Goal: Find specific page/section: Find specific page/section

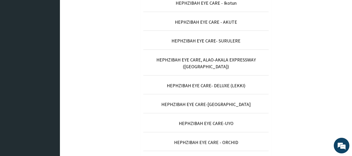
scroll to position [201, 0]
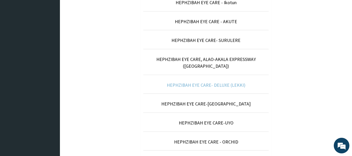
click at [223, 82] on link "HEPHZIBAH EYE CARE- DELUXE (LEKKI)" at bounding box center [206, 85] width 79 height 6
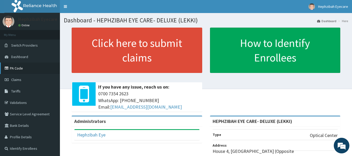
click at [19, 71] on link "PA Code" at bounding box center [30, 68] width 60 height 11
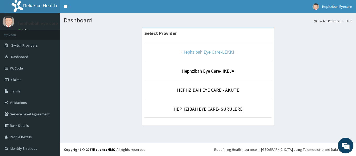
click at [211, 54] on link "Hephzibah Eye Care-LEKKI" at bounding box center [208, 52] width 52 height 6
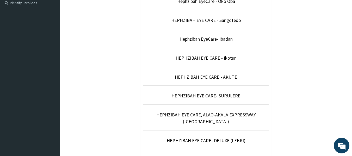
scroll to position [150, 0]
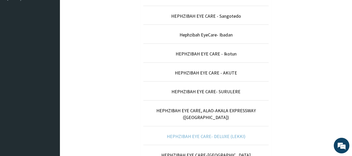
click at [208, 133] on link "HEPHZIBAH EYE CARE- DELUXE (LEKKI)" at bounding box center [206, 136] width 79 height 6
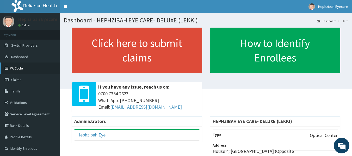
click at [13, 67] on link "PA Code" at bounding box center [30, 68] width 60 height 11
